Goal: Task Accomplishment & Management: Manage account settings

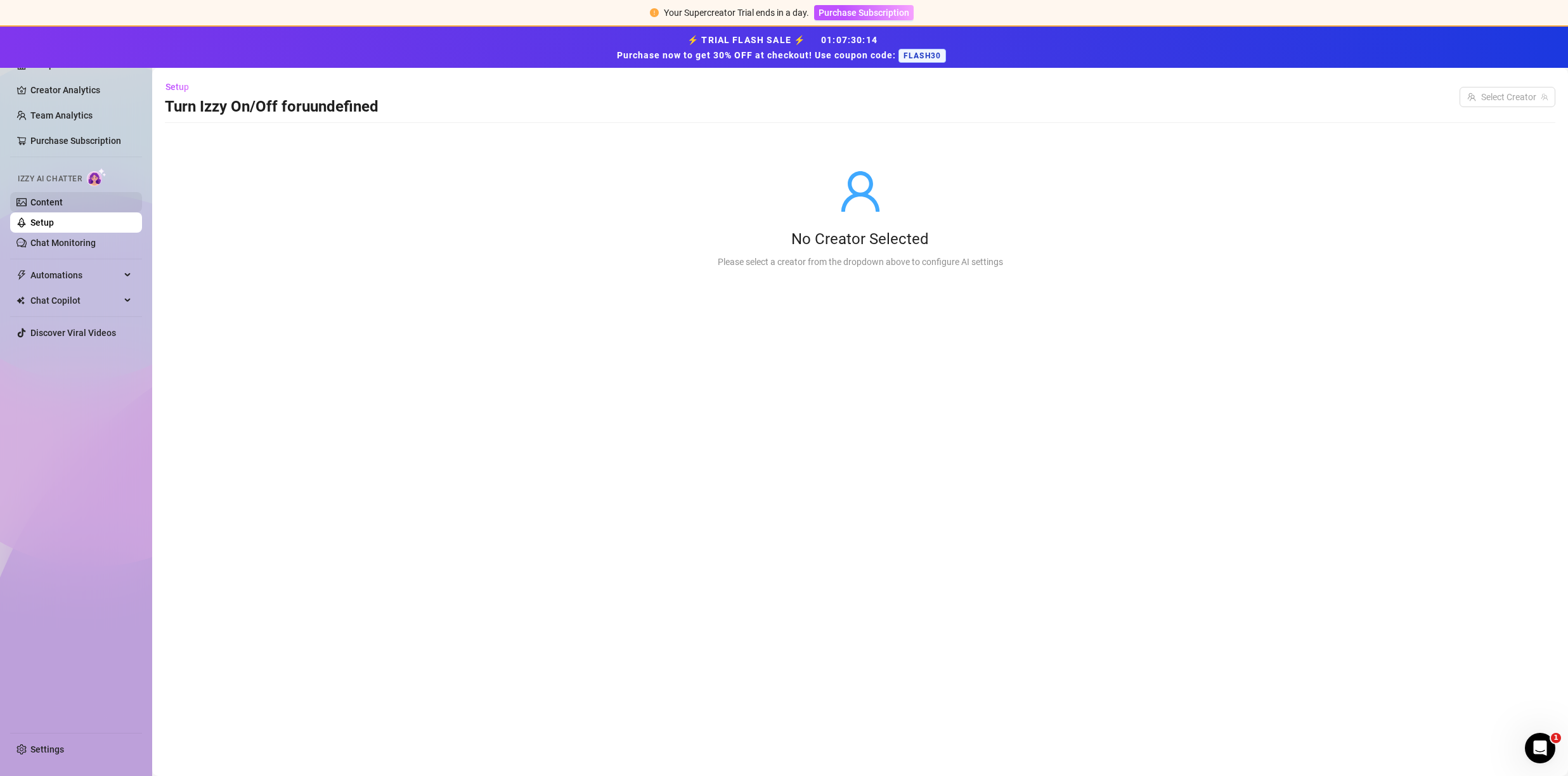
click at [63, 203] on link "Content" at bounding box center [46, 202] width 32 height 10
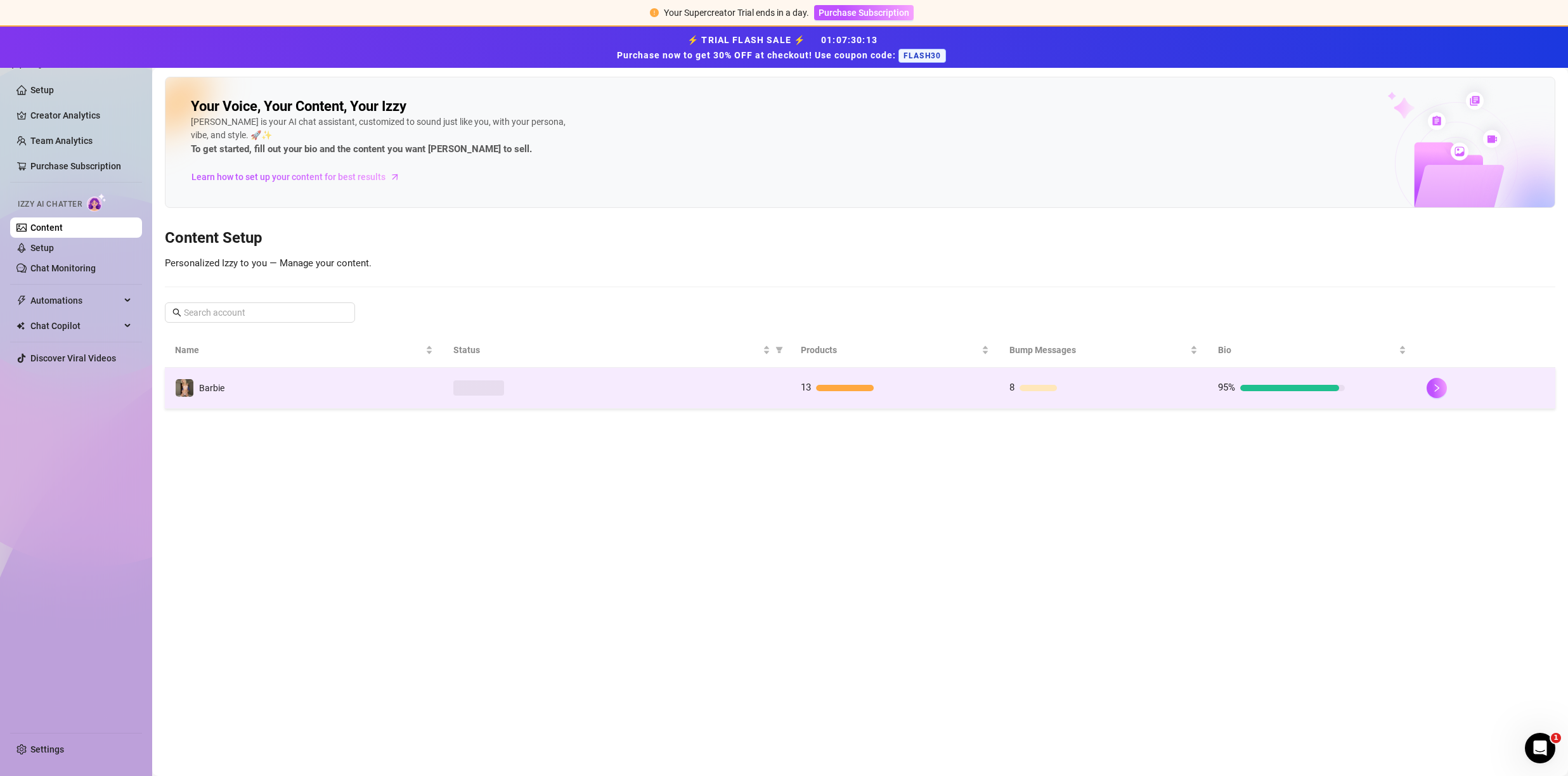
click at [282, 377] on td "Barbie" at bounding box center [304, 388] width 278 height 41
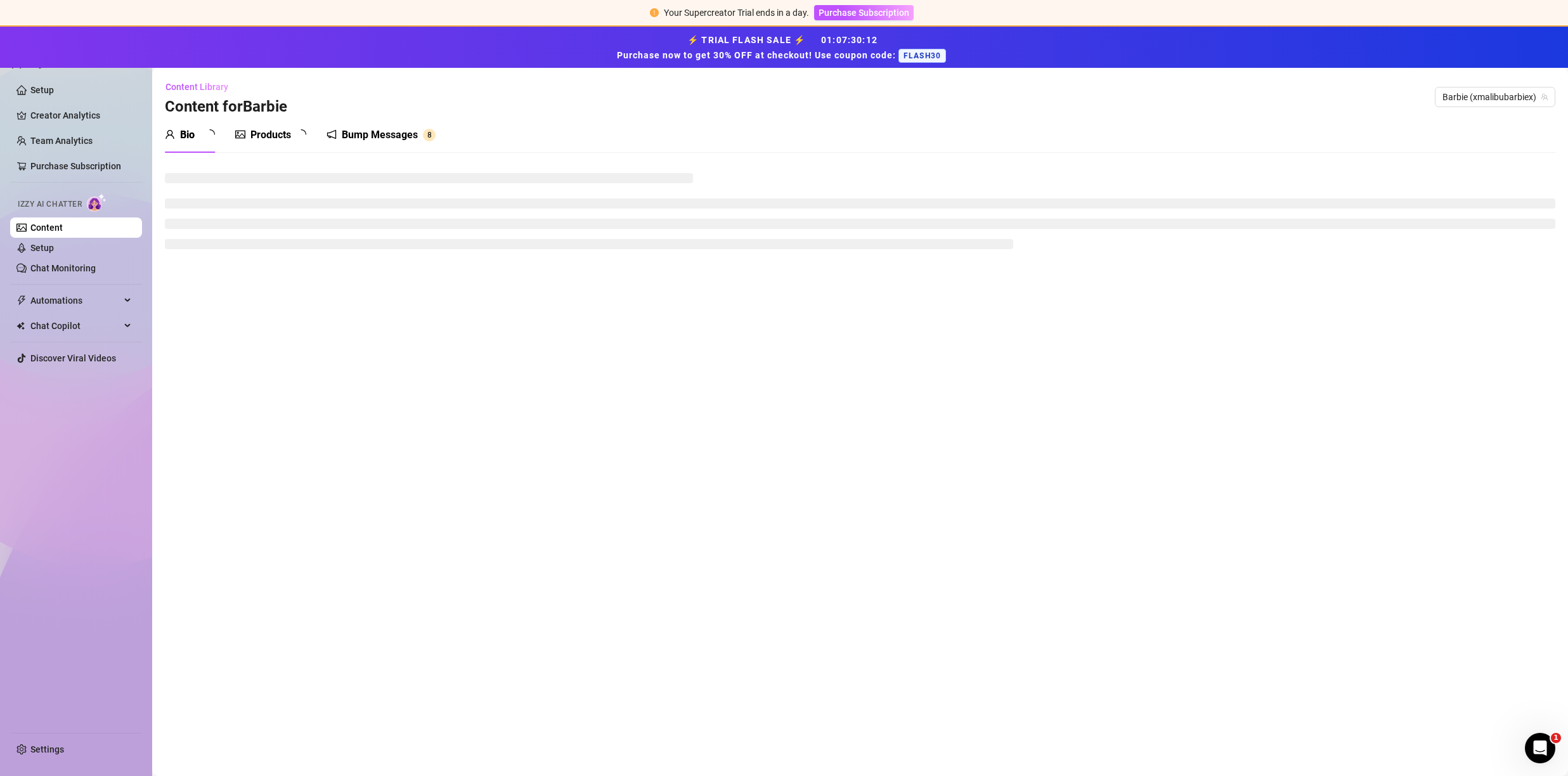
click at [376, 137] on div "Bump Messages" at bounding box center [380, 134] width 76 height 15
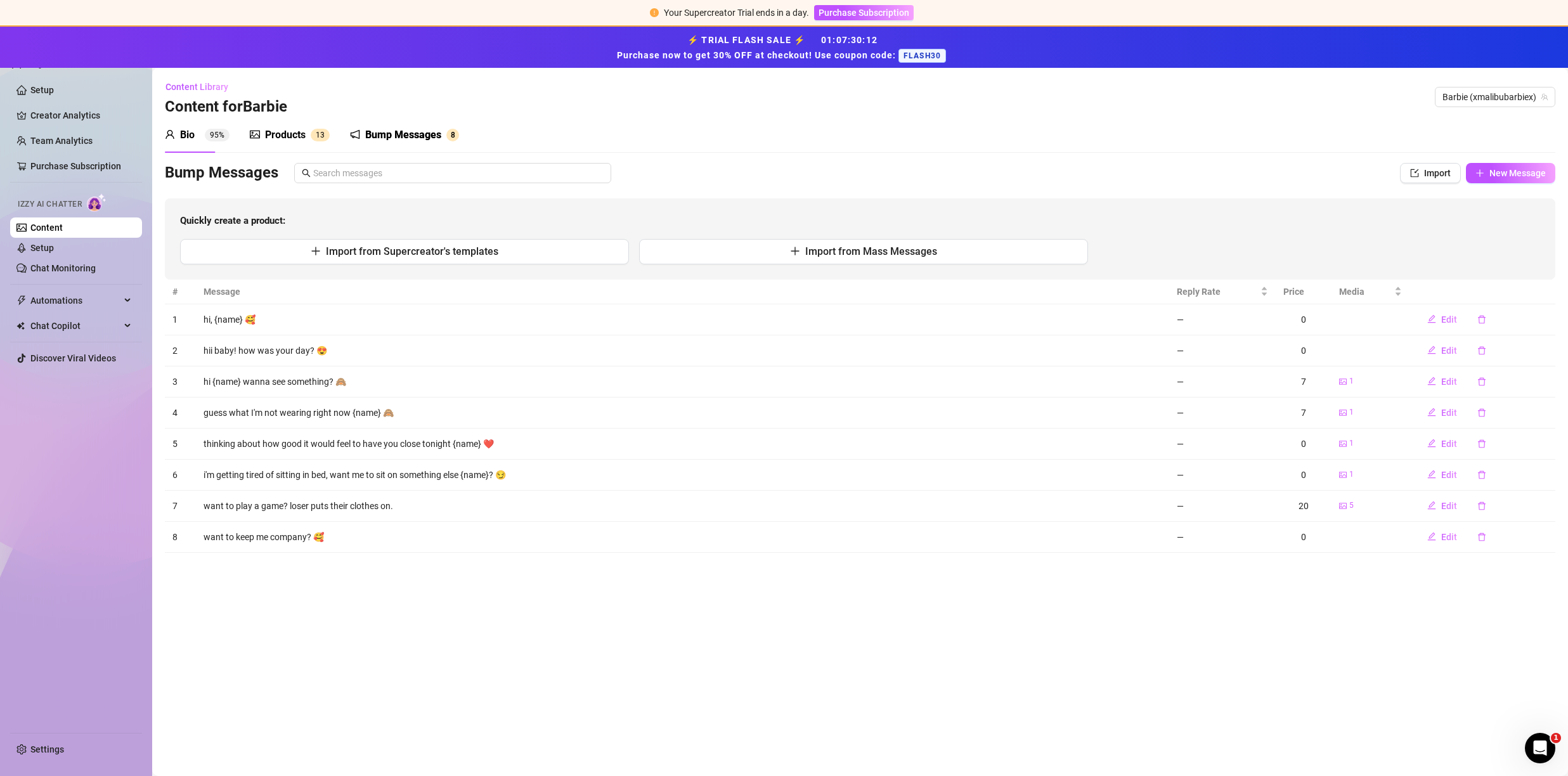
click at [381, 133] on div "Bump Messages" at bounding box center [403, 134] width 76 height 15
click at [1435, 381] on icon "edit" at bounding box center [1431, 381] width 9 height 9
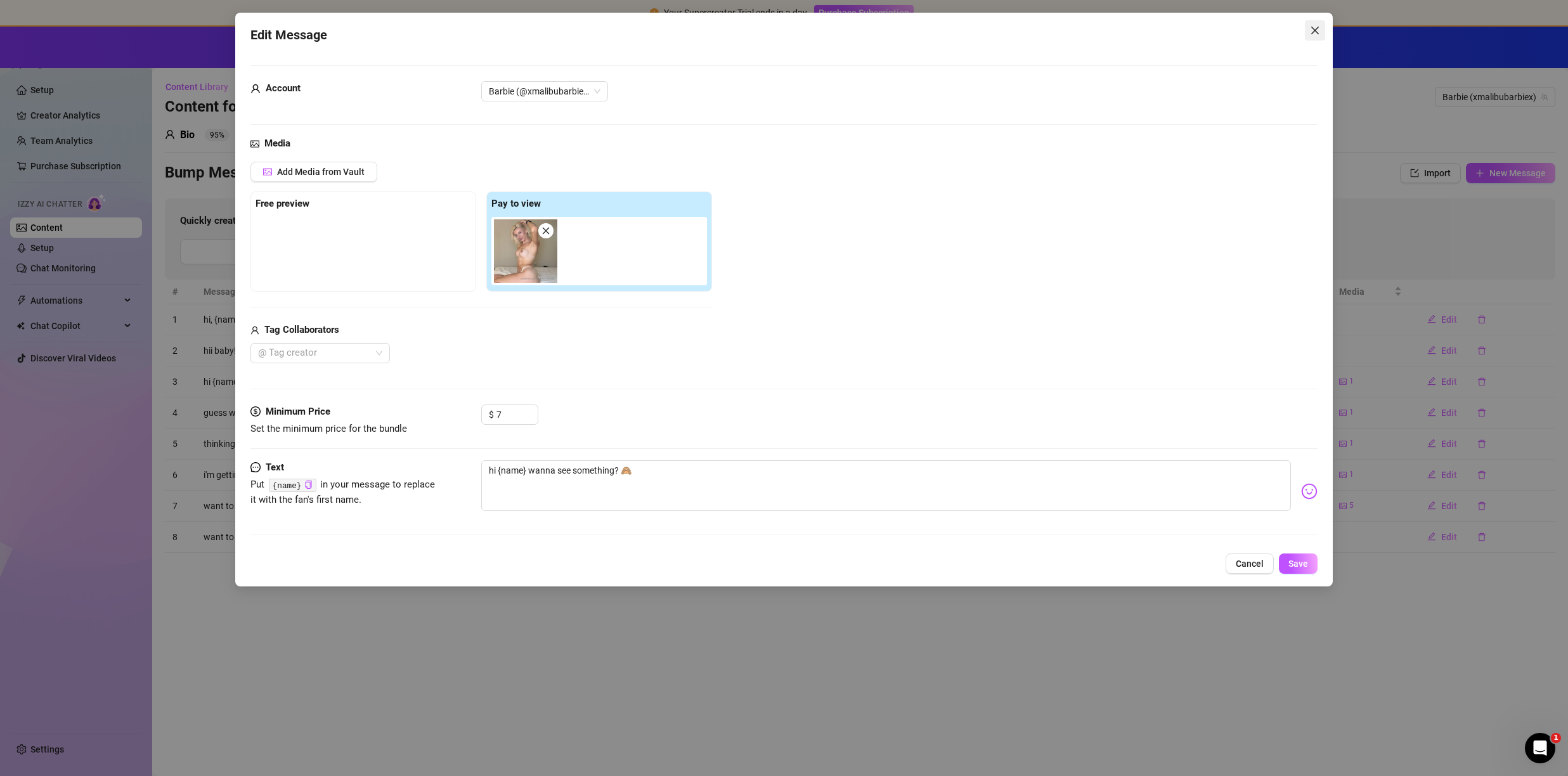
click at [1317, 31] on icon "close" at bounding box center [1315, 30] width 10 height 10
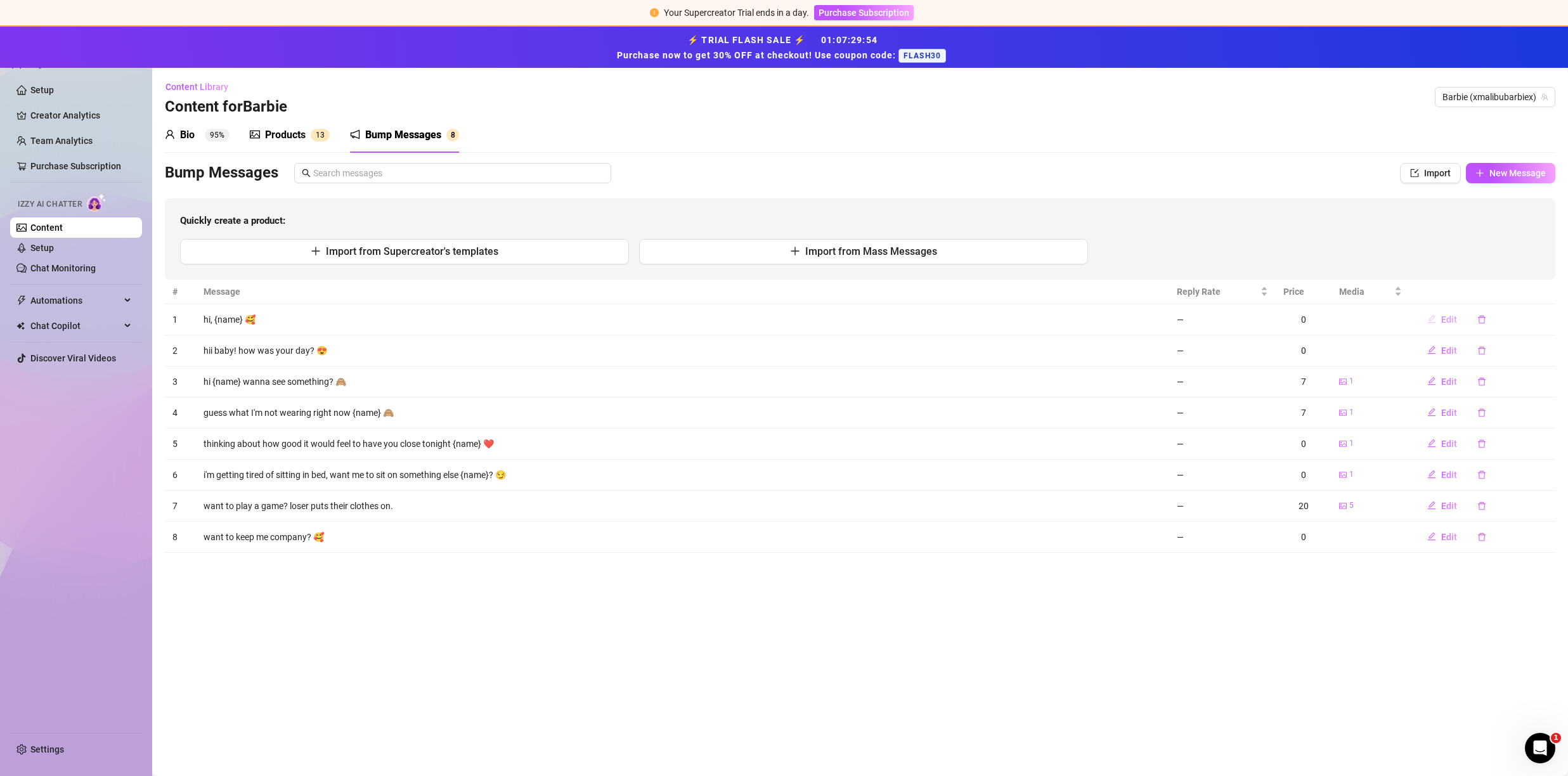
click at [1451, 318] on span "Edit" at bounding box center [1449, 320] width 16 height 10
type textarea "hi, {name} 🥰"
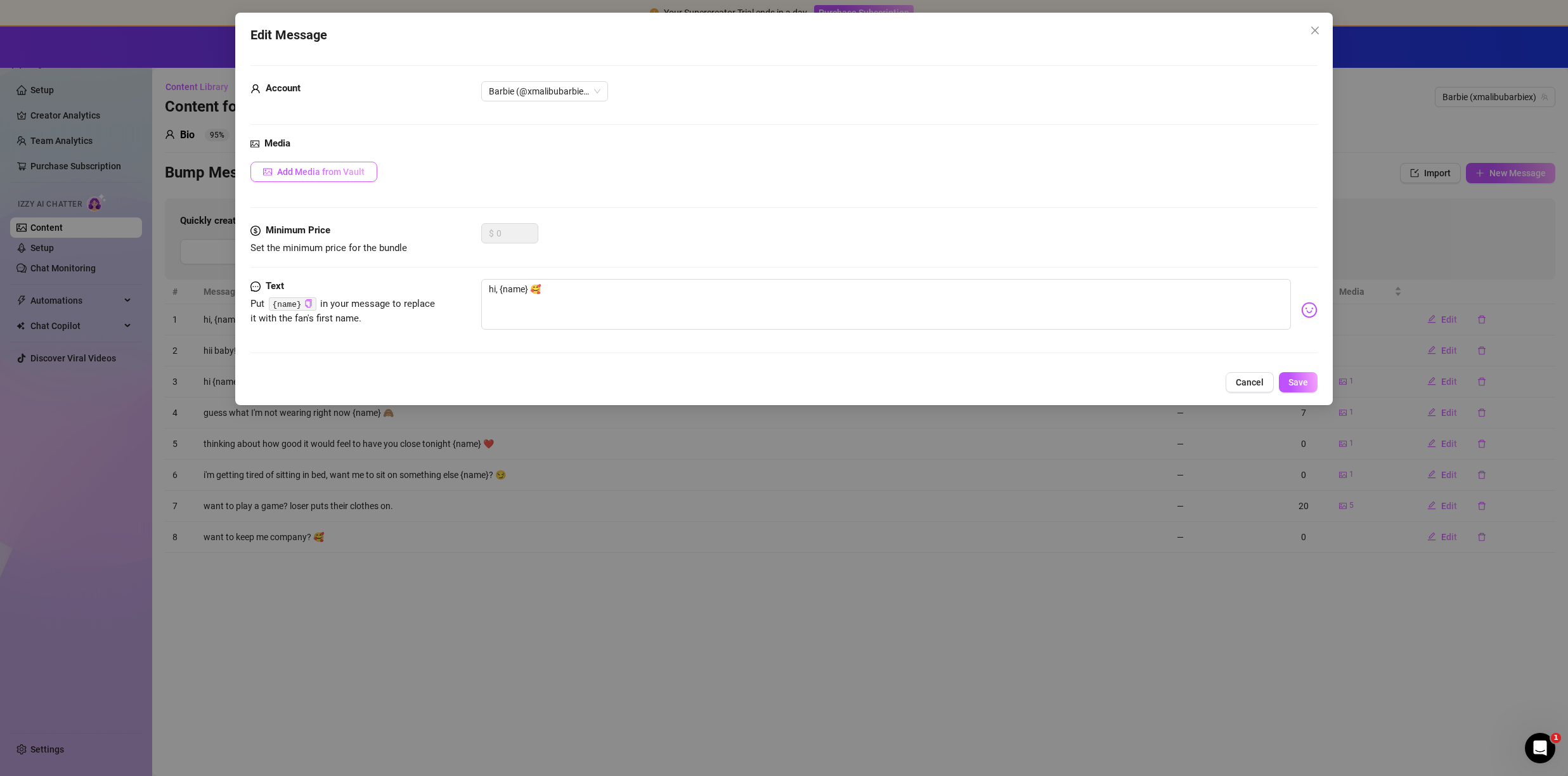
click at [345, 170] on span "Add Media from Vault" at bounding box center [321, 172] width 87 height 10
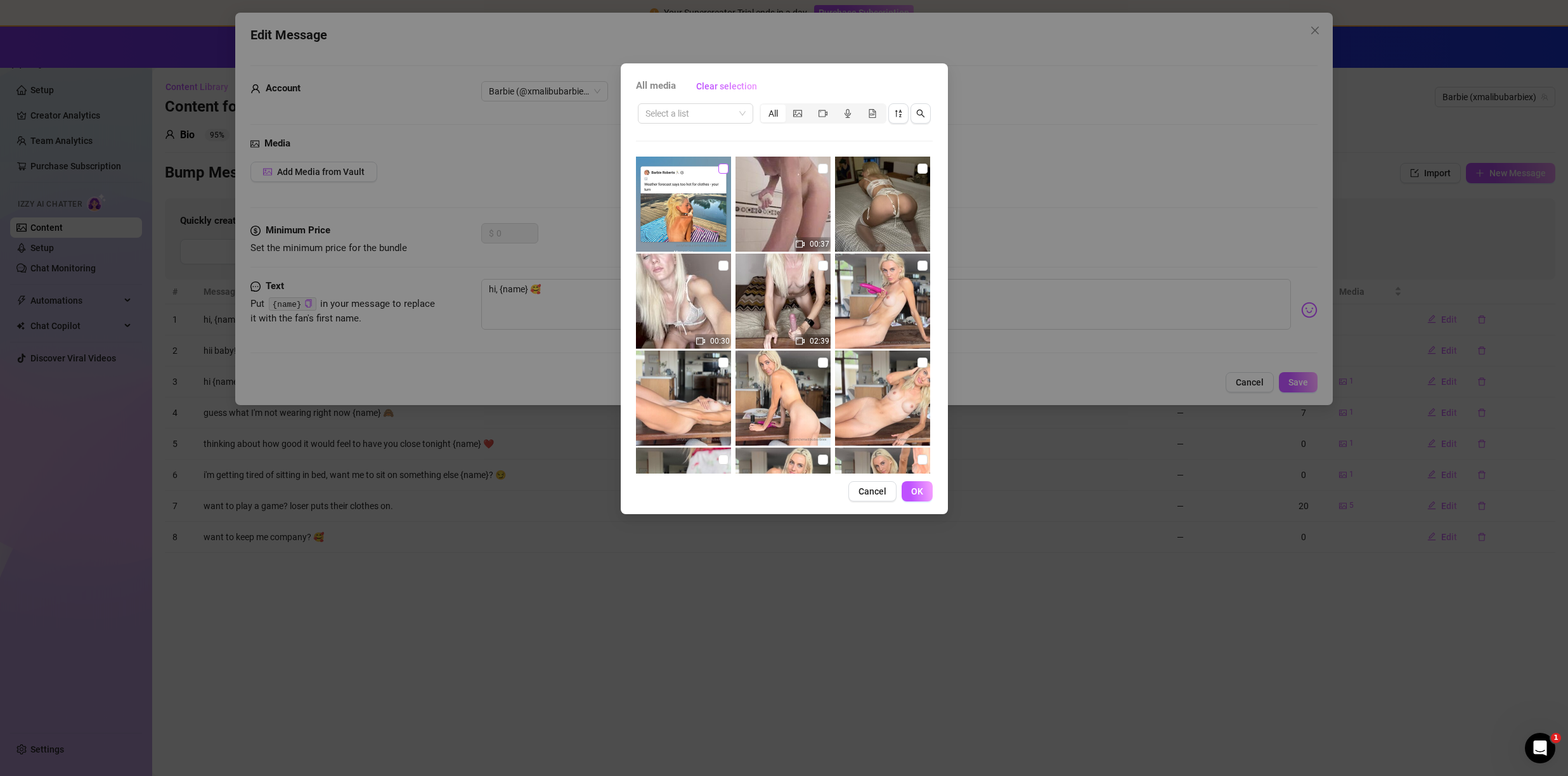
click at [719, 173] on input "checkbox" at bounding box center [724, 169] width 10 height 10
checkbox input "true"
click at [911, 485] on button "OK" at bounding box center [917, 491] width 31 height 20
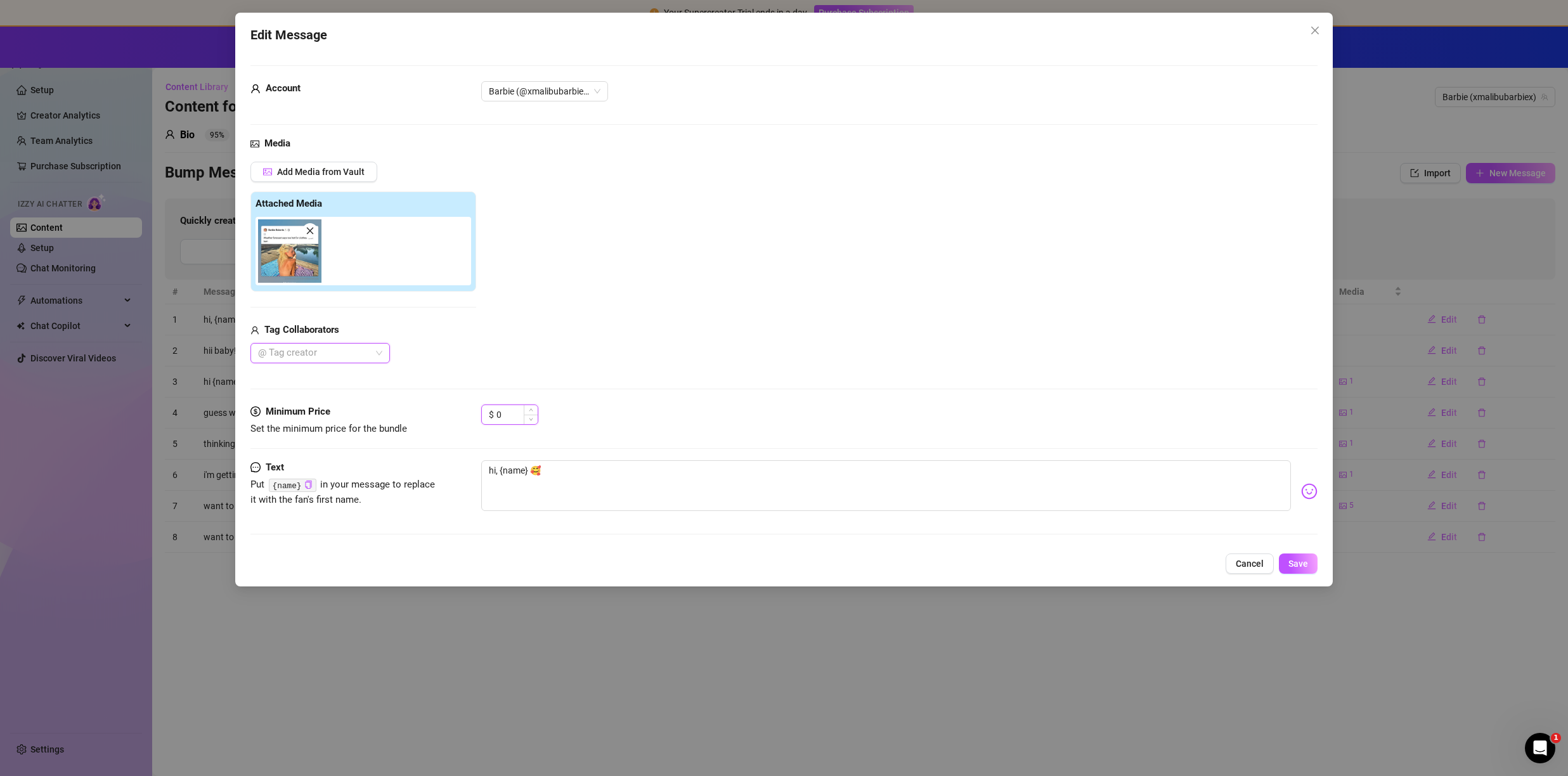
click at [520, 409] on input "0" at bounding box center [517, 415] width 41 height 19
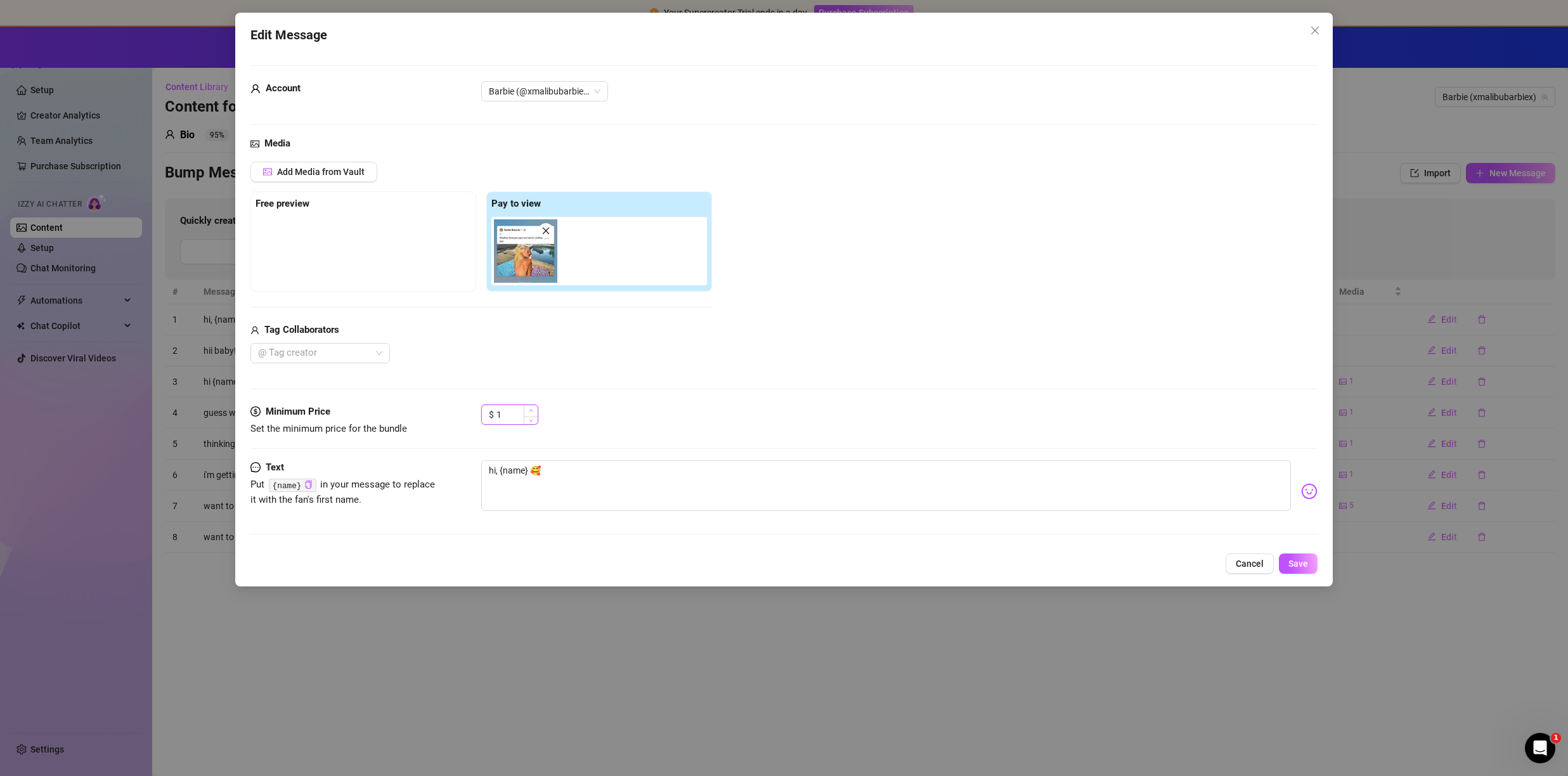
click at [537, 413] on span "Increase Value" at bounding box center [531, 411] width 14 height 11
click at [536, 413] on span "Increase Value" at bounding box center [531, 411] width 14 height 11
click at [536, 412] on span "Increase Value" at bounding box center [531, 411] width 14 height 11
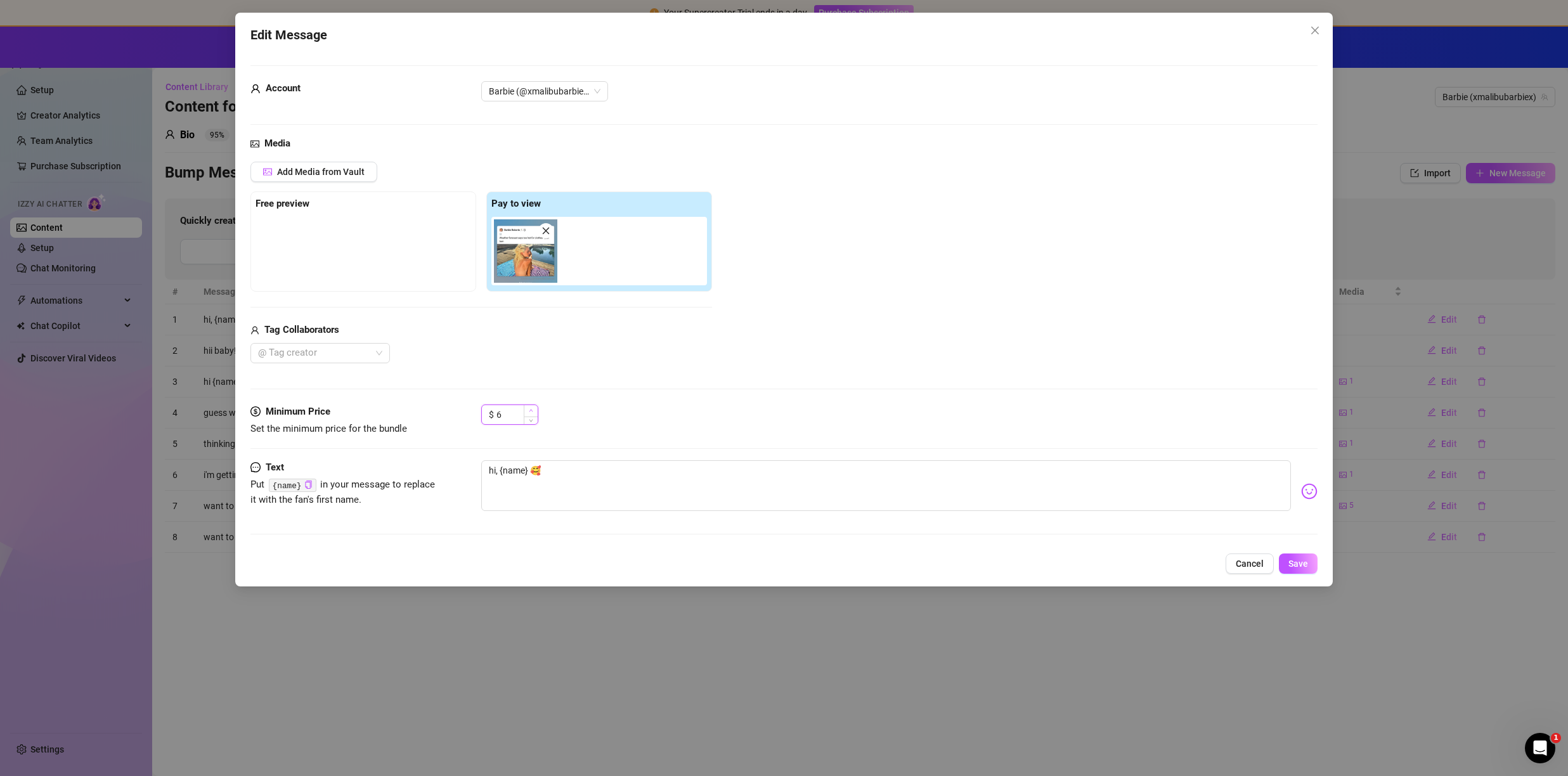
click at [536, 412] on span "Increase Value" at bounding box center [531, 411] width 14 height 11
type input "7"
click at [536, 412] on span "Increase Value" at bounding box center [531, 411] width 14 height 11
click at [1298, 560] on span "Save" at bounding box center [1298, 564] width 19 height 10
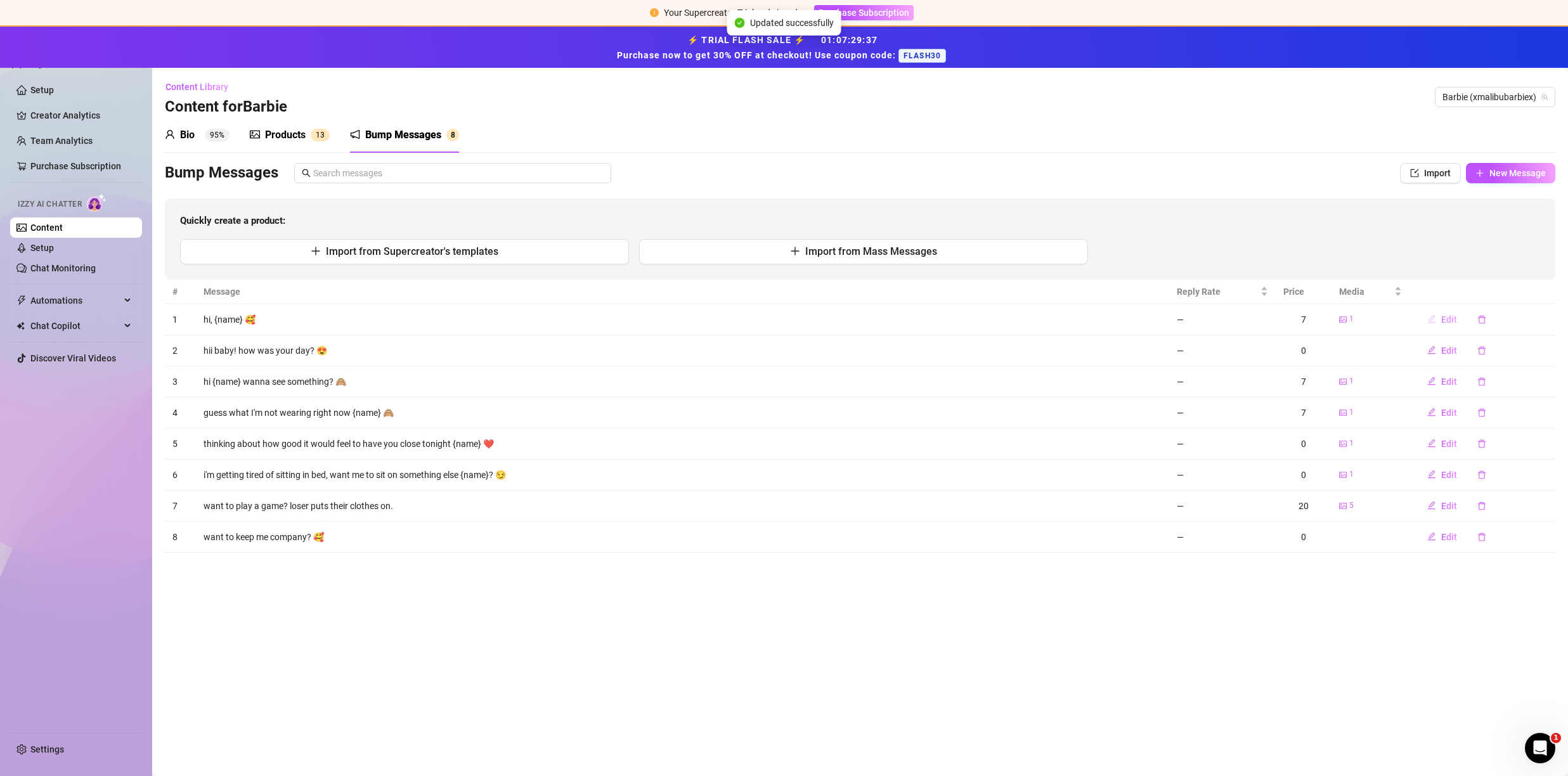
click at [1446, 318] on span "Edit" at bounding box center [1449, 320] width 16 height 10
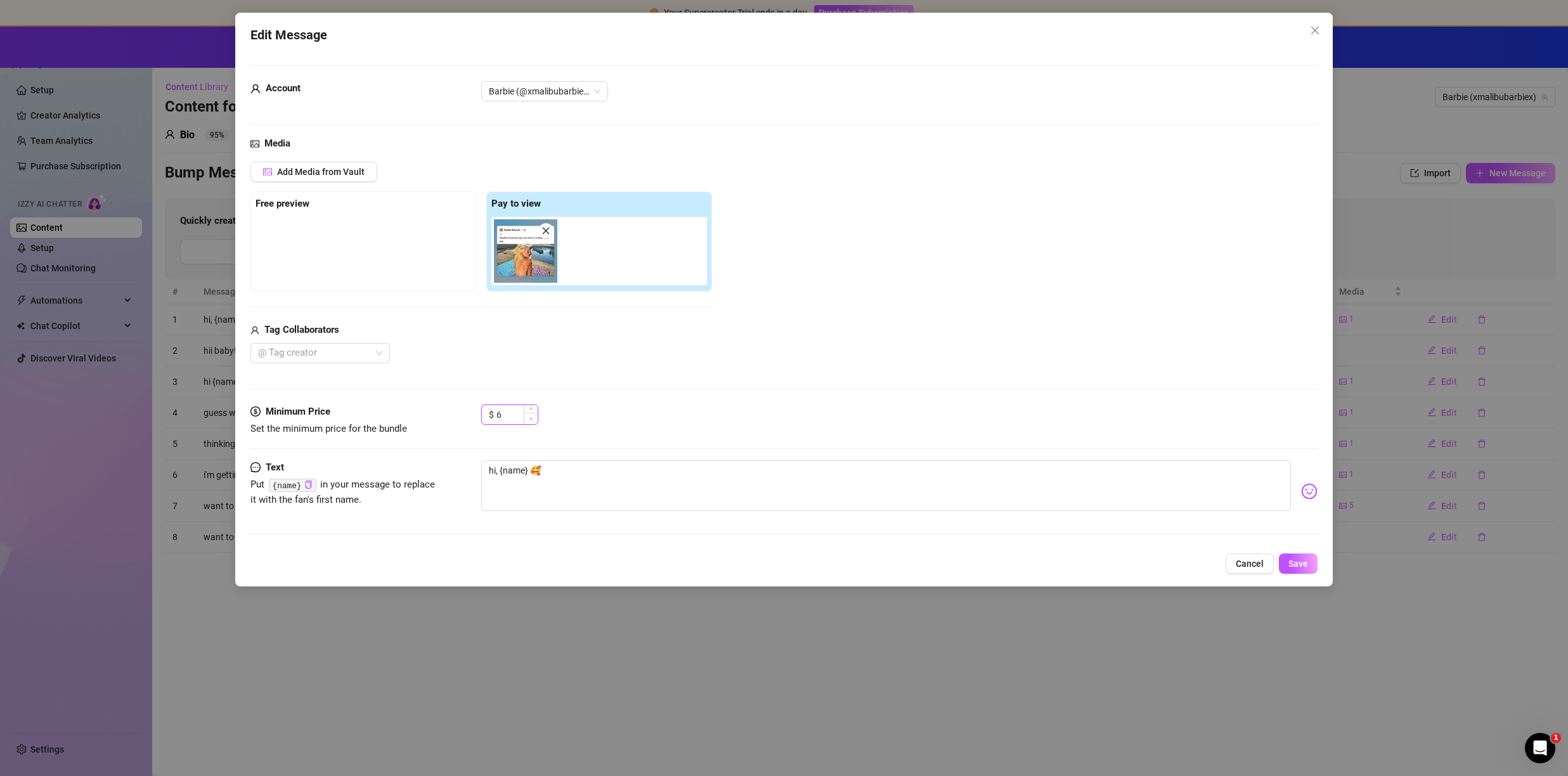
click at [530, 421] on span "Decrease Value" at bounding box center [531, 418] width 14 height 11
click at [531, 421] on span "Decrease Value" at bounding box center [531, 418] width 14 height 11
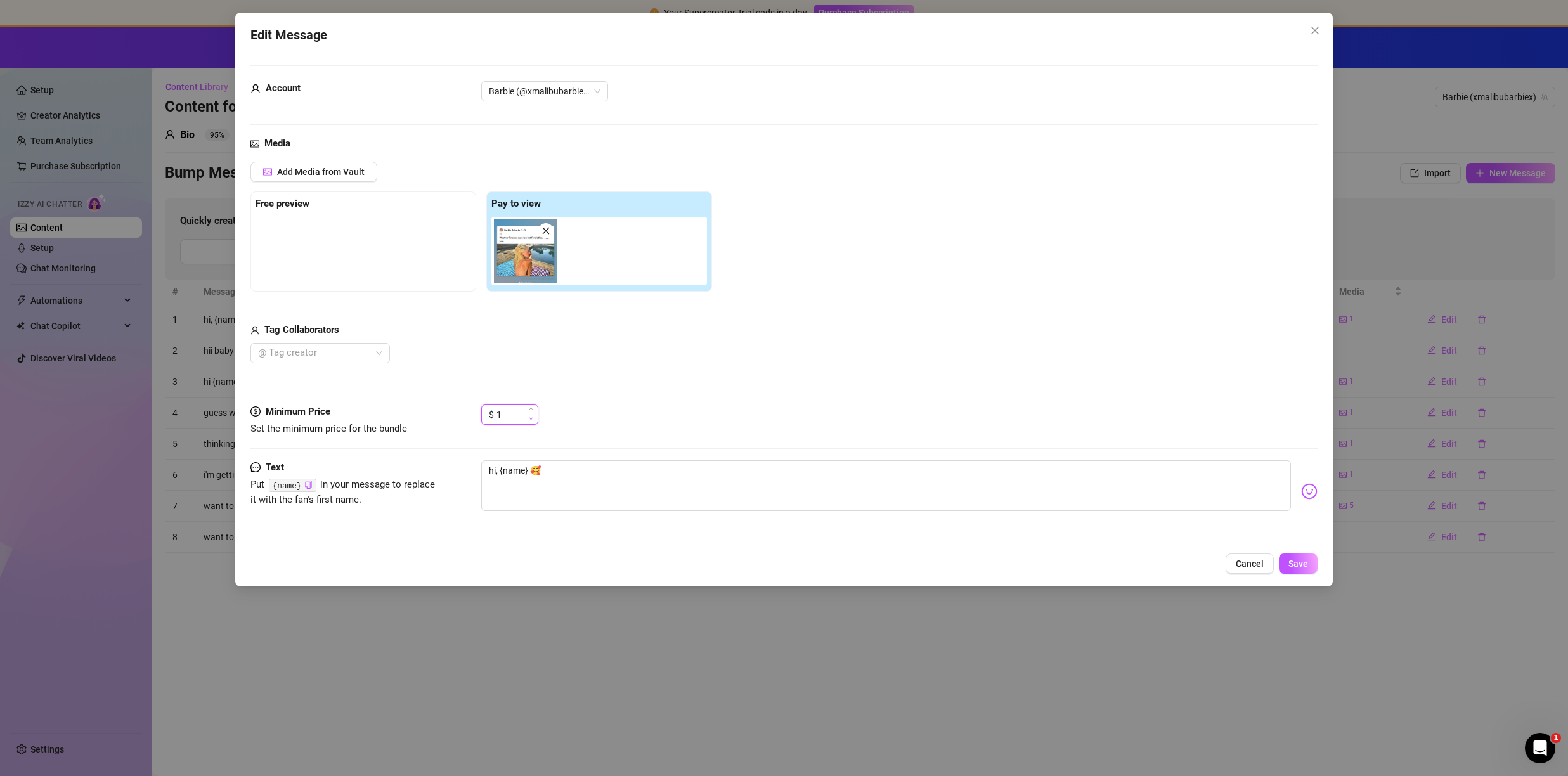
click at [531, 421] on span "Decrease Value" at bounding box center [531, 418] width 14 height 11
type input "0"
click at [531, 421] on span "Decrease Value" at bounding box center [531, 418] width 14 height 11
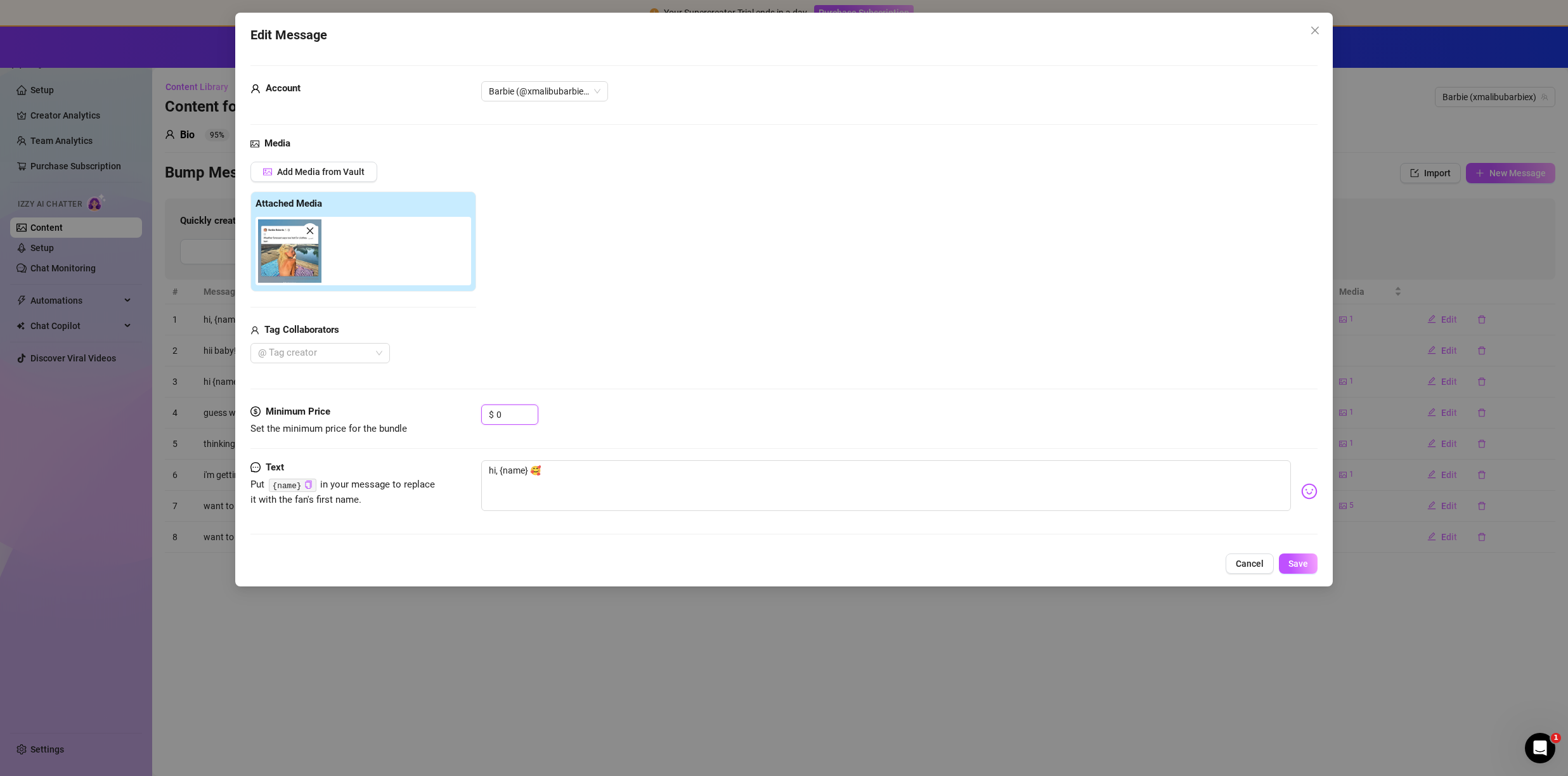
click at [312, 230] on icon "close" at bounding box center [310, 231] width 9 height 9
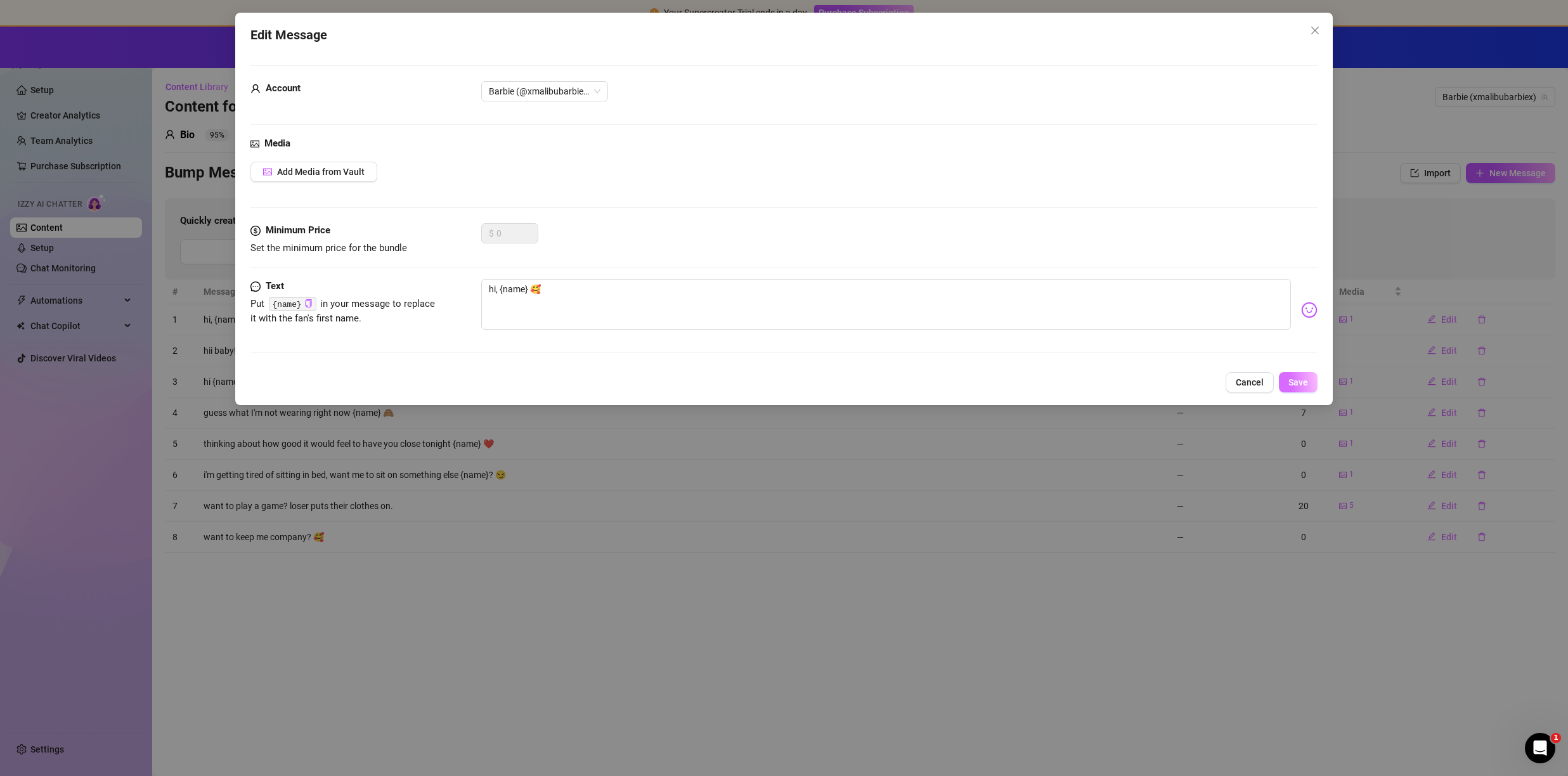
click at [1296, 387] on span "Save" at bounding box center [1298, 383] width 19 height 10
click at [1301, 375] on button "Save" at bounding box center [1298, 383] width 39 height 20
click at [1318, 33] on icon "close" at bounding box center [1315, 30] width 8 height 8
click at [1318, 33] on div "⚡ TRIAL FLASH SALE ⚡ 01 : 07 : 29 : 23 Purchase now to get 30% OFF at checkout!…" at bounding box center [784, 46] width 1553 height 31
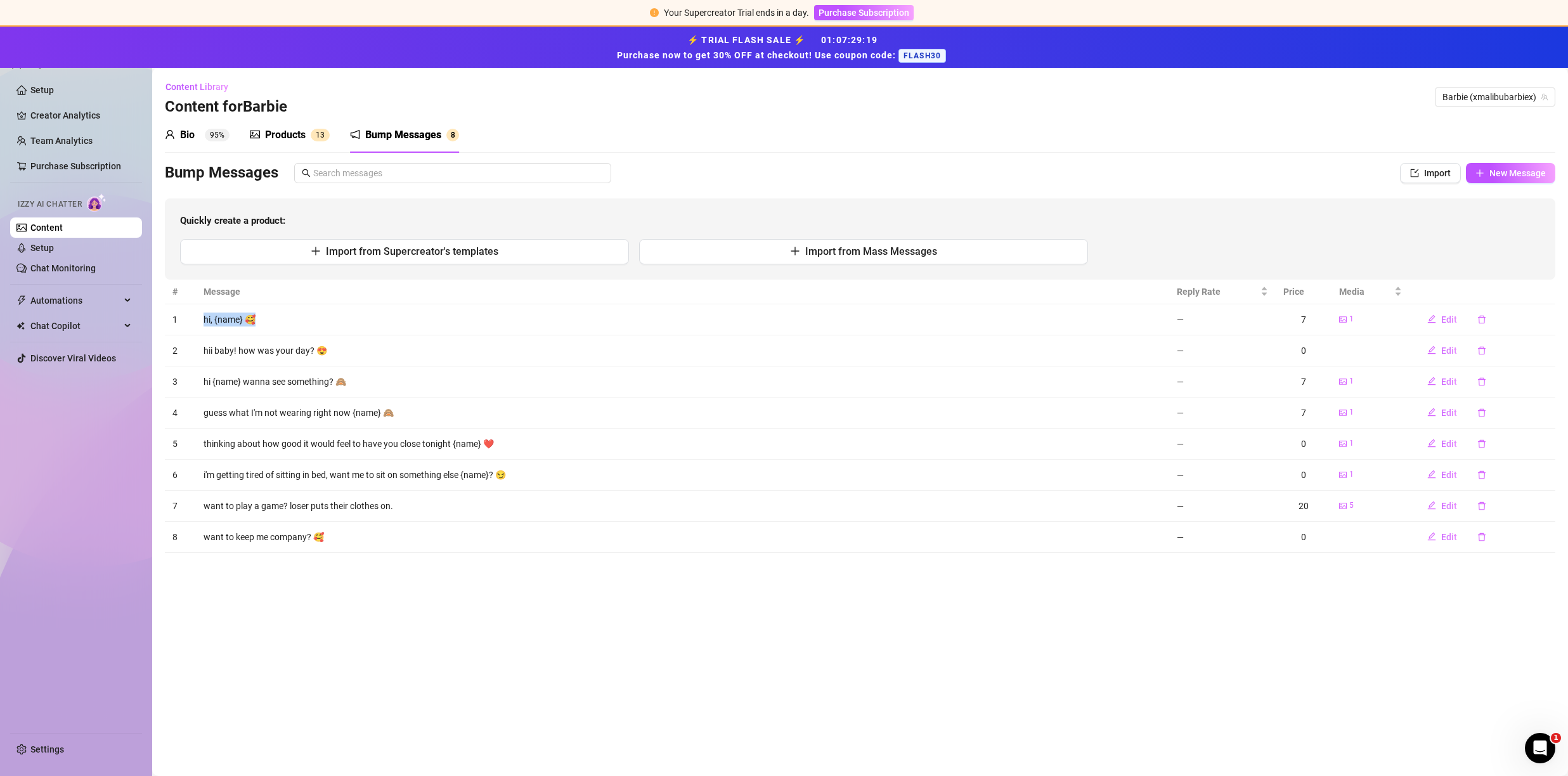
drag, startPoint x: 258, startPoint y: 315, endPoint x: 199, endPoint y: 322, distance: 59.4
click at [199, 322] on td "hi, {name} 🥰" at bounding box center [682, 320] width 973 height 31
copy td "hi, {name} 🥰"
click at [1481, 320] on icon "delete" at bounding box center [1481, 320] width 9 height 9
click at [1520, 288] on span "Yes" at bounding box center [1516, 287] width 15 height 10
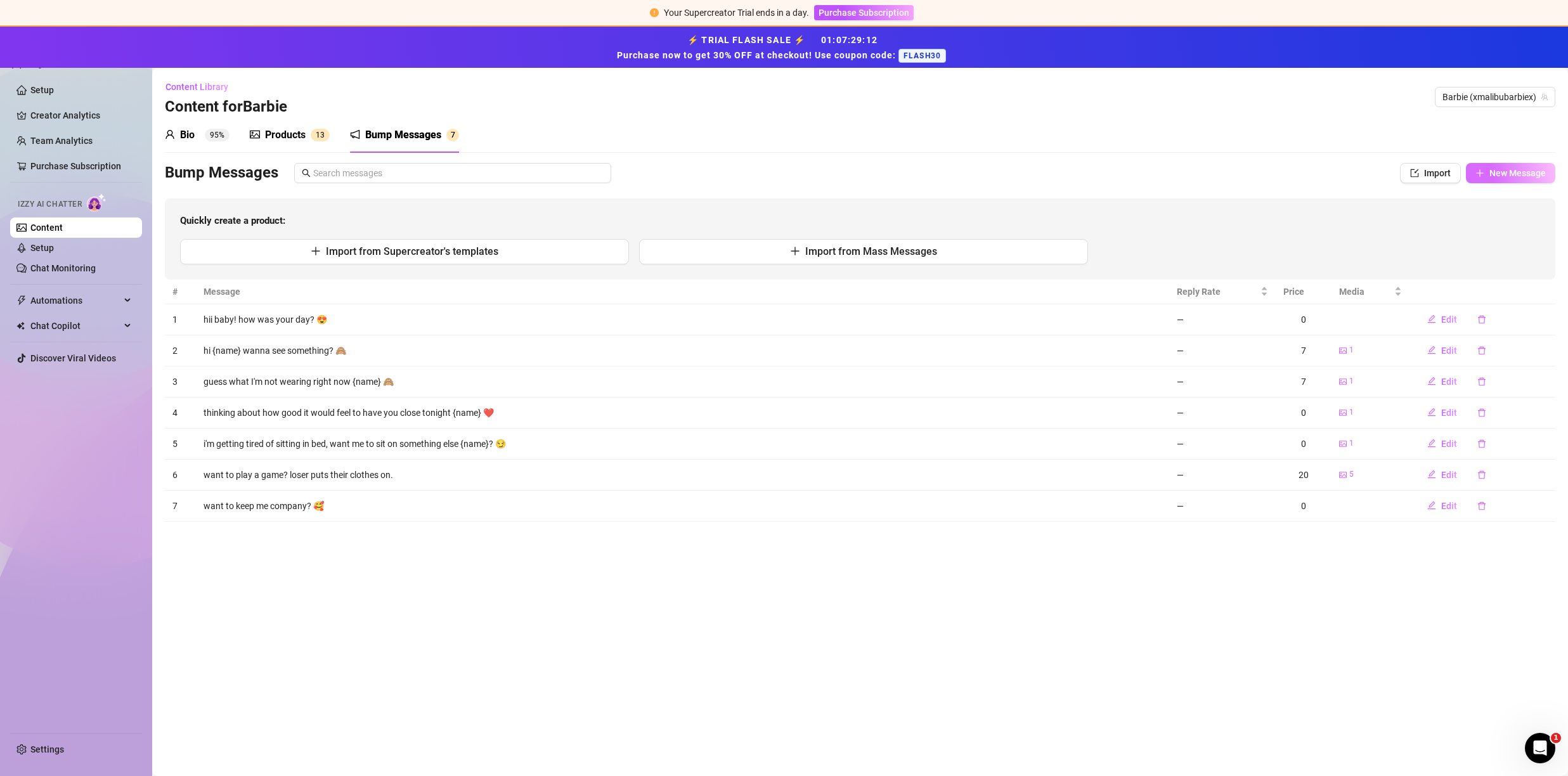
click at [1486, 177] on button "New Message" at bounding box center [1510, 173] width 89 height 20
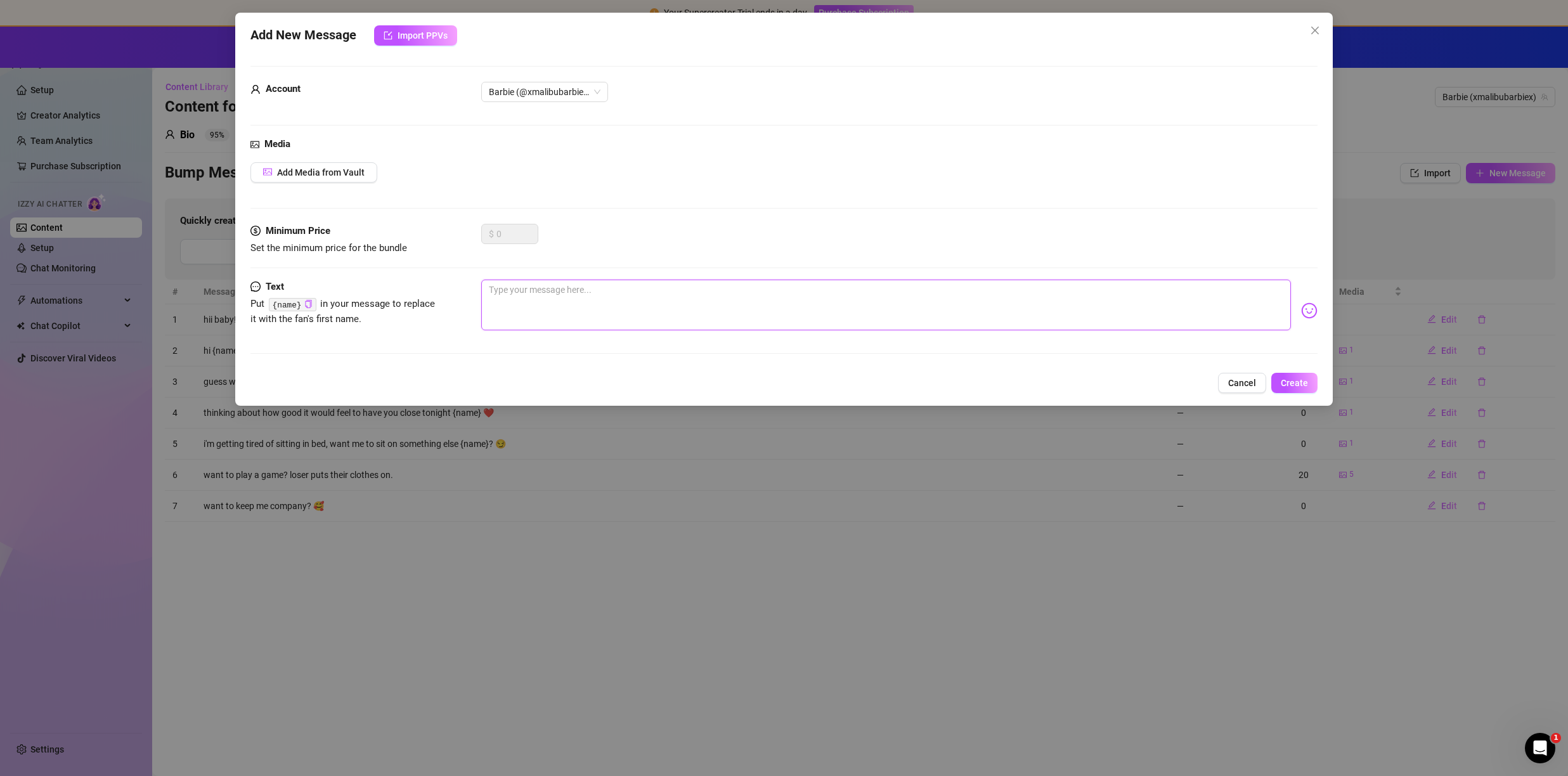
click at [558, 301] on textarea at bounding box center [886, 305] width 809 height 51
paste textarea "hi, {name} 🥰"
type textarea "hi, {name} 🥰"
click at [1281, 381] on span "Create" at bounding box center [1294, 383] width 27 height 10
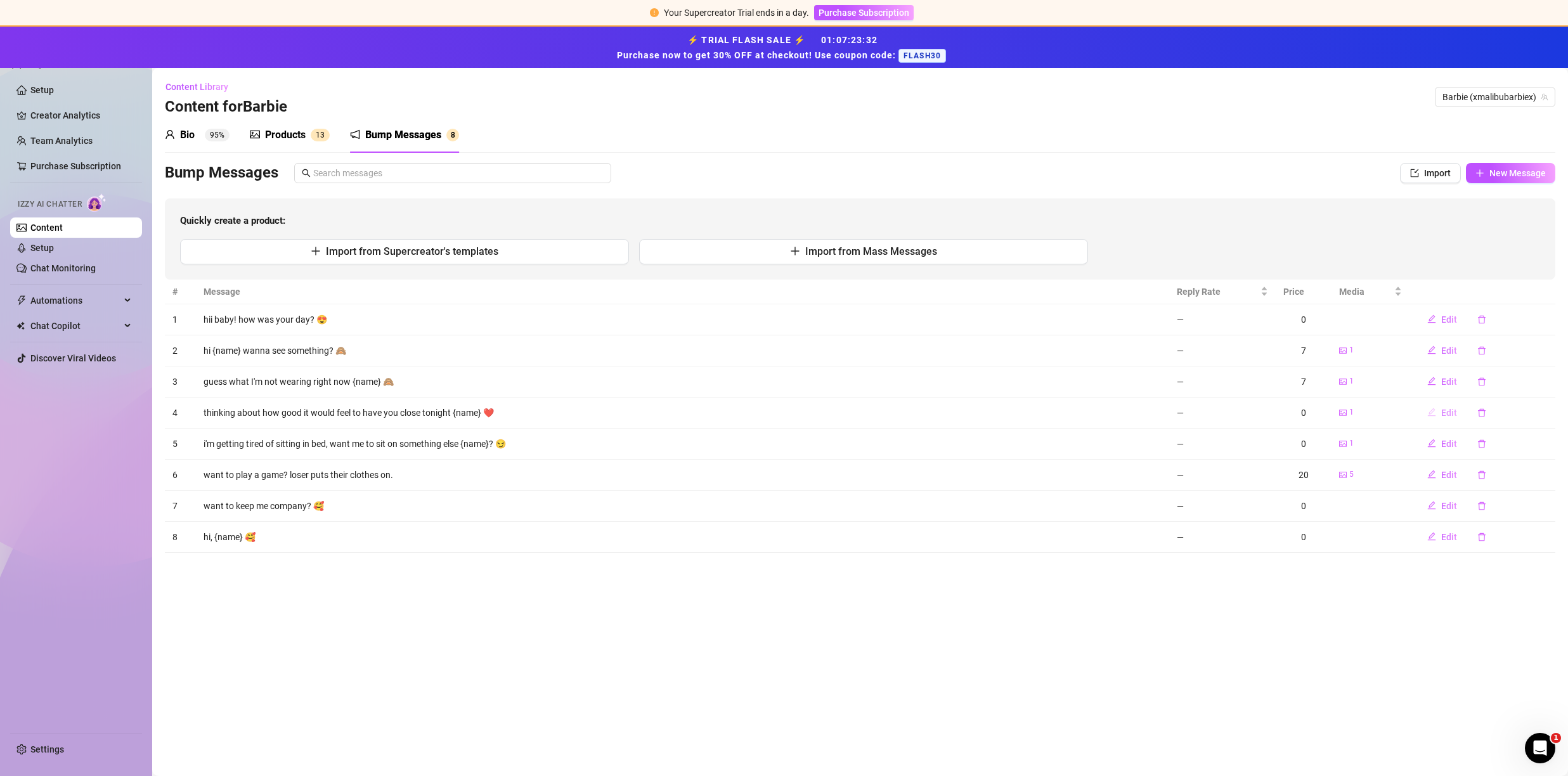
click at [1444, 413] on span "Edit" at bounding box center [1449, 413] width 16 height 10
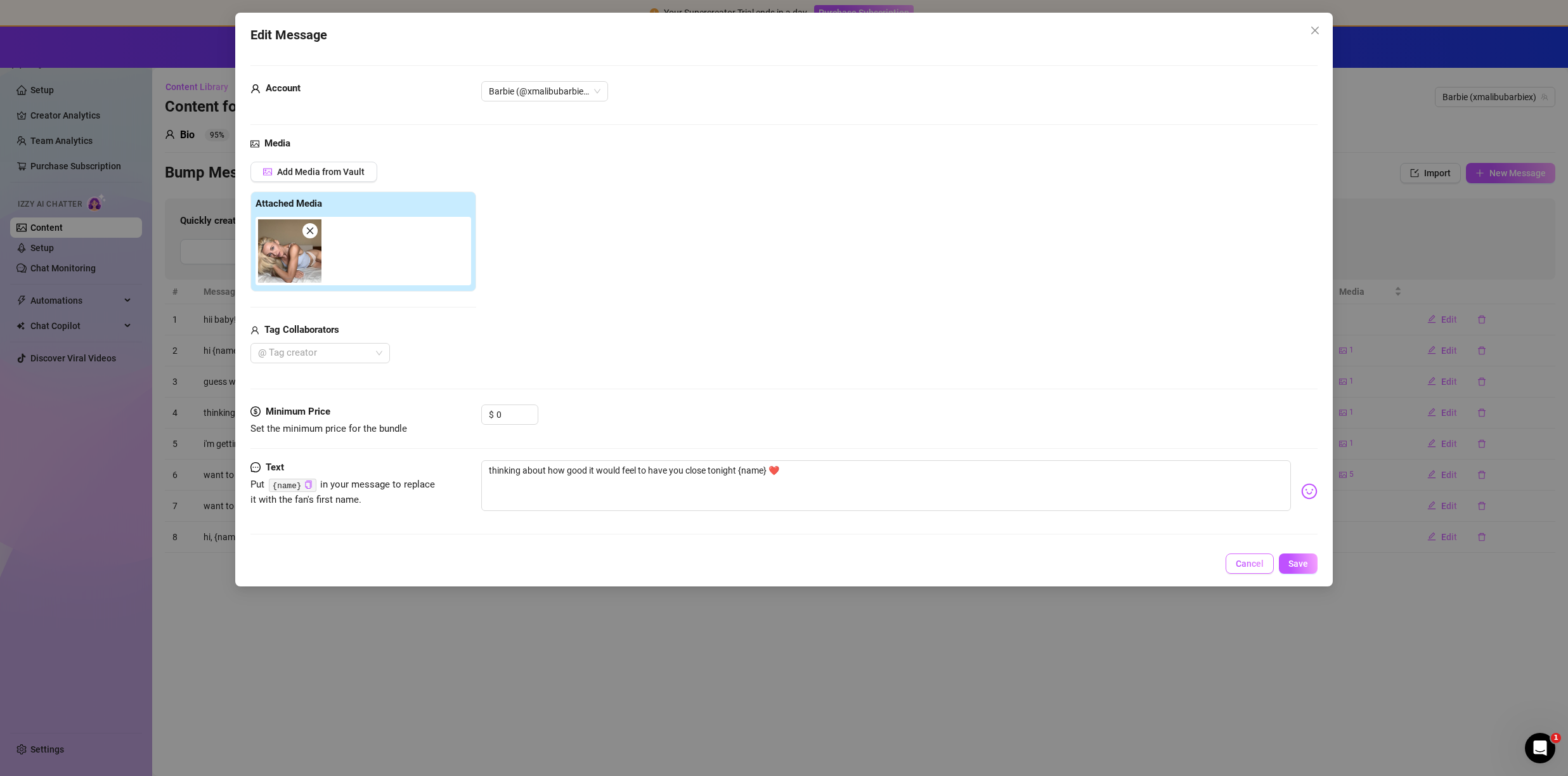
click at [1255, 570] on button "Cancel" at bounding box center [1249, 564] width 48 height 20
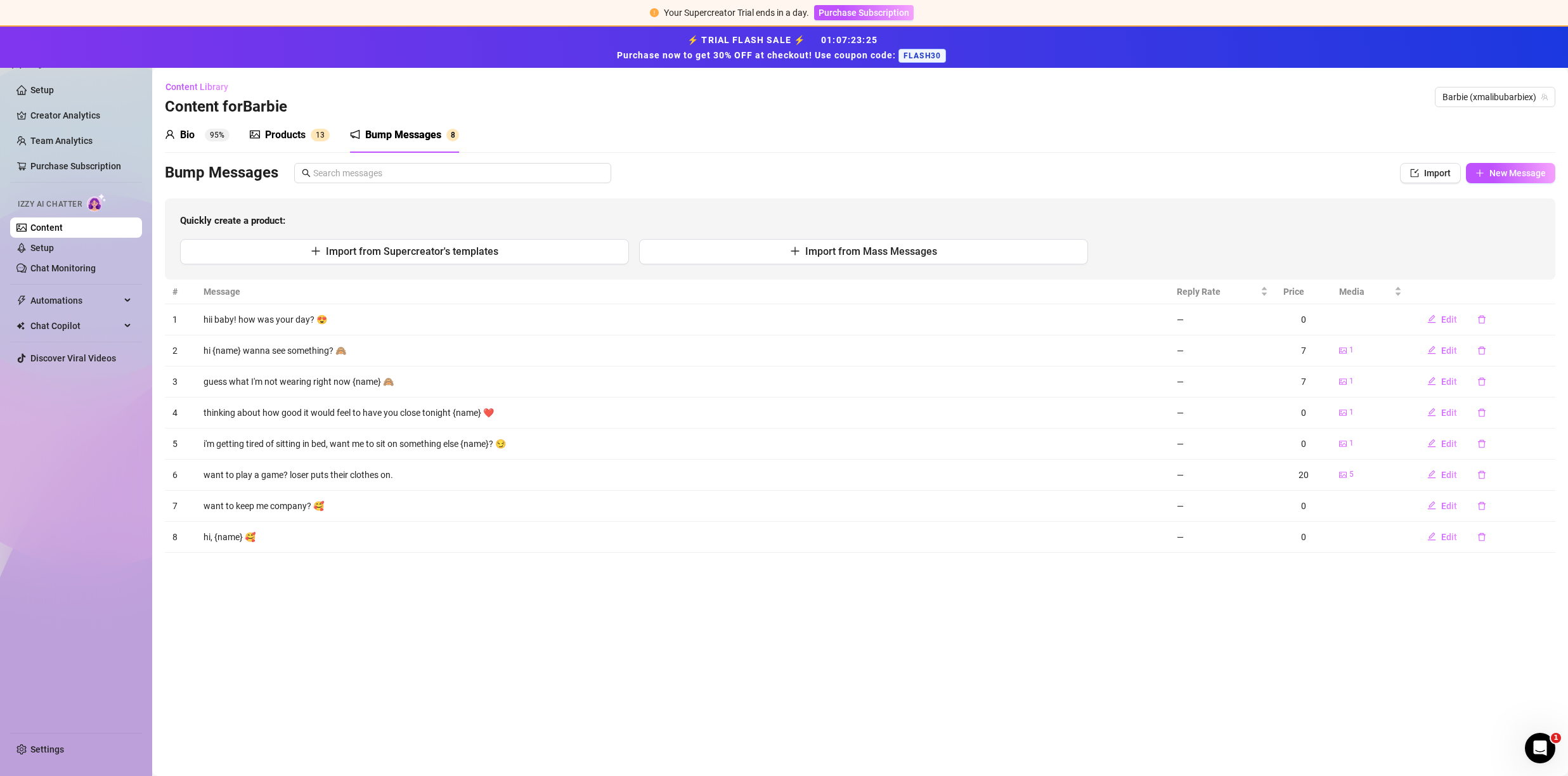
click at [1346, 382] on icon "picture" at bounding box center [1343, 381] width 8 height 8
click at [1434, 442] on icon "edit" at bounding box center [1432, 444] width 9 height 9
type textarea "i'm getting tired of sitting in bed, want me to sit on something else {name}? 😏"
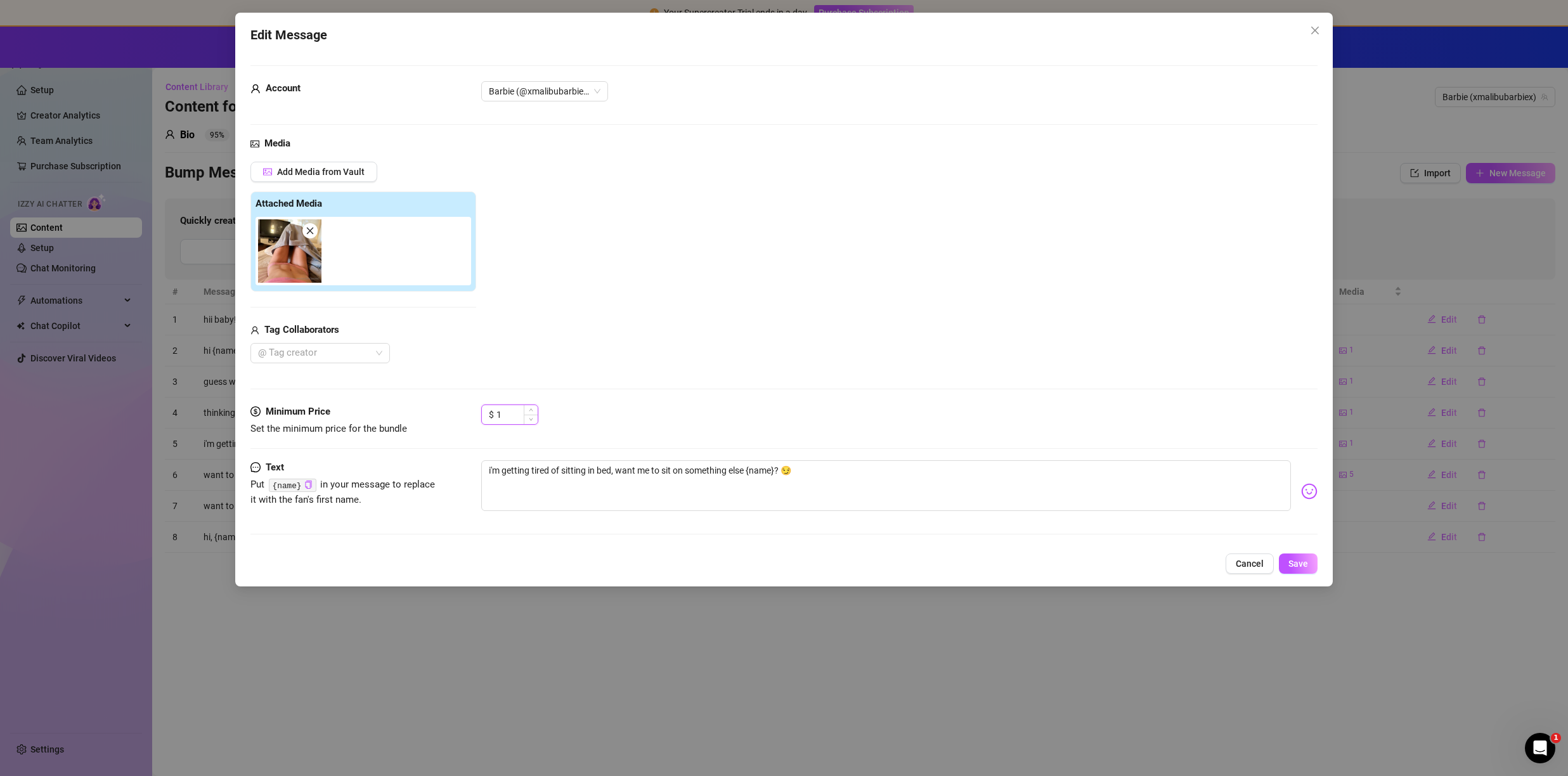
click at [529, 409] on icon "up" at bounding box center [531, 410] width 4 height 4
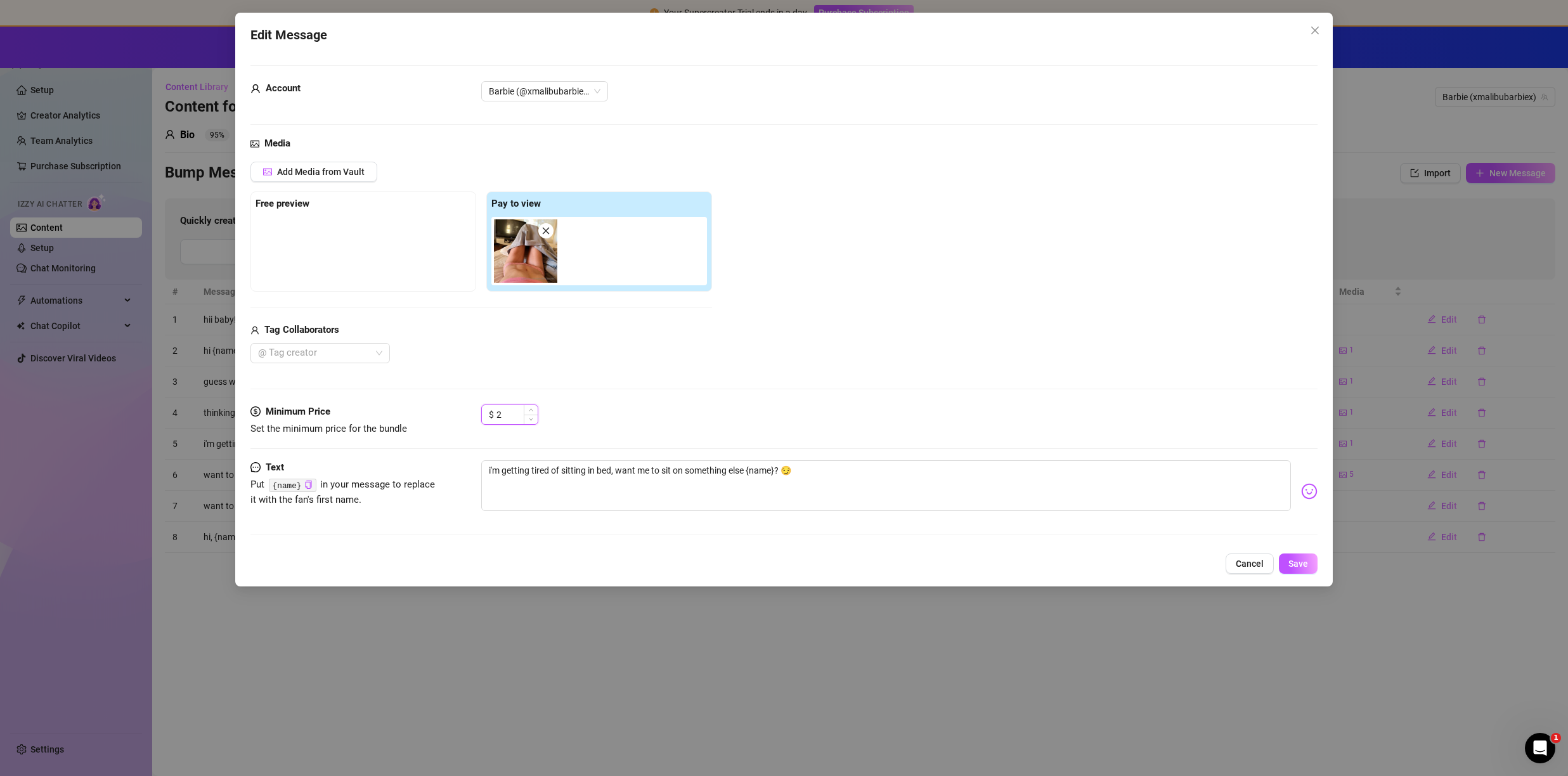
click at [529, 409] on icon "up" at bounding box center [531, 410] width 4 height 4
type input "3"
click at [526, 408] on span "Increase Value" at bounding box center [531, 411] width 14 height 11
click at [1238, 563] on span "Cancel" at bounding box center [1249, 564] width 28 height 10
